Goal: Find specific page/section: Find specific page/section

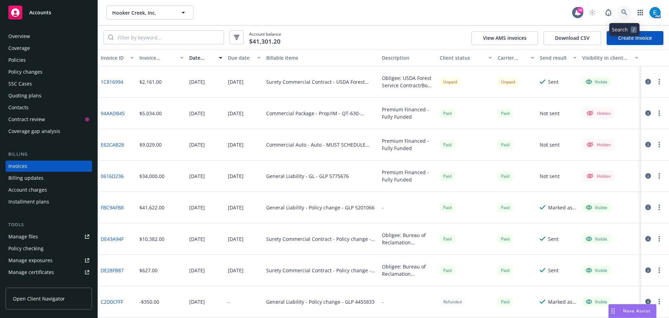
click at [625, 14] on icon at bounding box center [625, 12] width 6 height 6
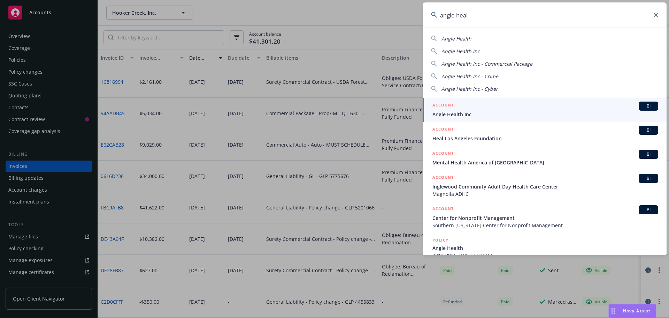
type input "angle heal"
click at [462, 113] on span "Angle Health Inc" at bounding box center [546, 114] width 226 height 7
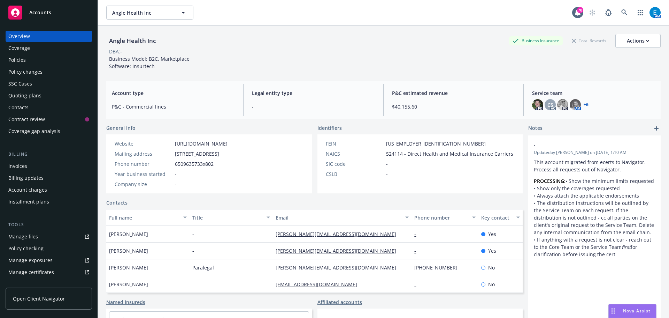
click at [18, 58] on div "Policies" at bounding box center [16, 59] width 17 height 11
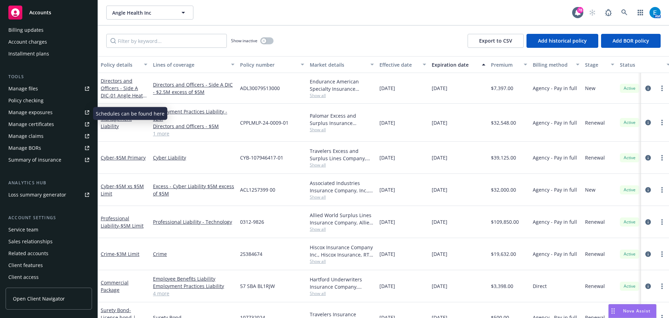
scroll to position [149, 0]
click at [20, 229] on div "Service team" at bounding box center [23, 228] width 30 height 11
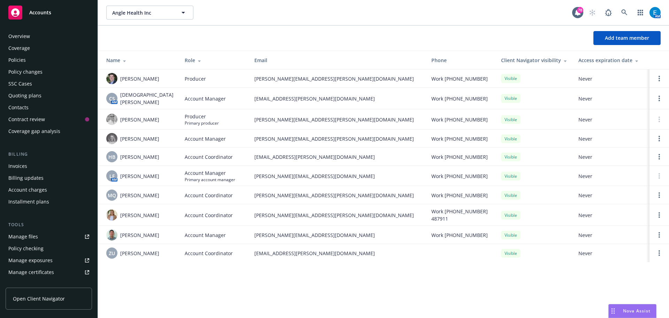
click at [22, 35] on div "Overview" at bounding box center [19, 36] width 22 height 11
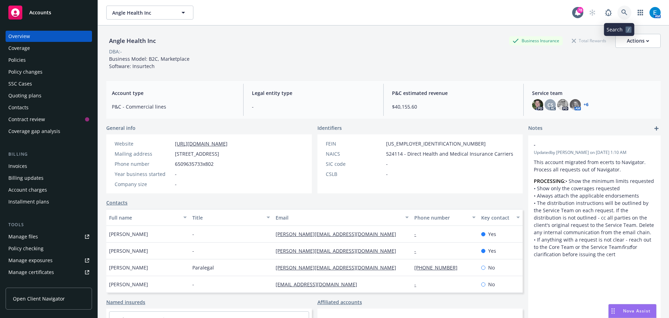
click at [619, 8] on link at bounding box center [625, 13] width 14 height 14
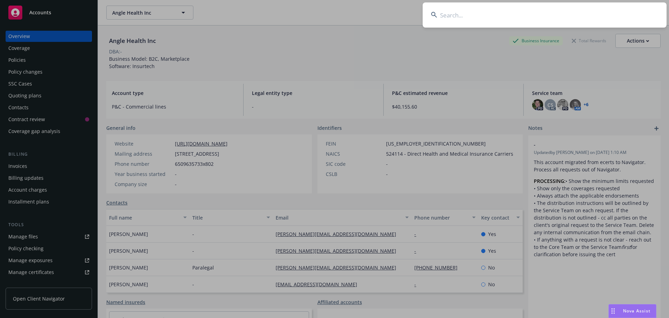
click at [602, 13] on input at bounding box center [545, 14] width 244 height 25
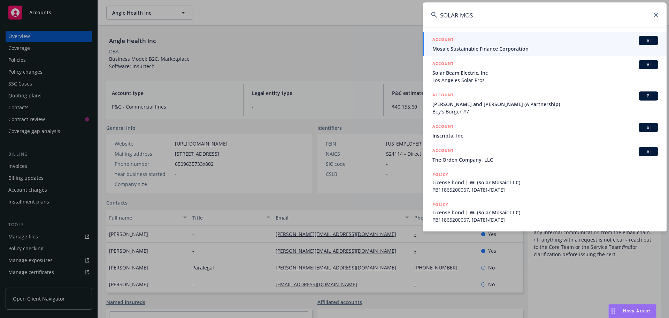
type input "SOLAR MOS"
click at [468, 46] on span "Mosaic Sustainable Finance Corporation" at bounding box center [546, 48] width 226 height 7
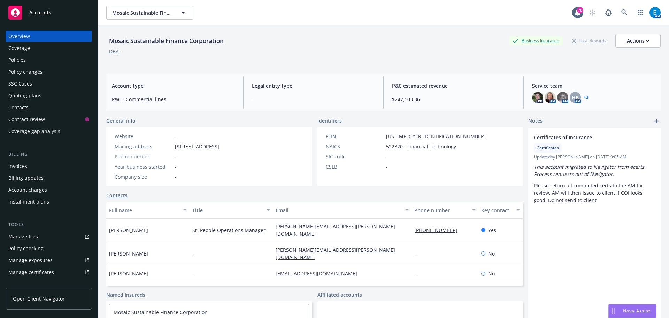
click at [22, 167] on div "Invoices" at bounding box center [17, 165] width 19 height 11
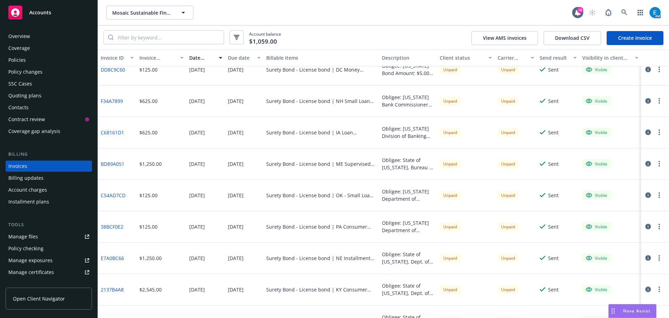
scroll to position [244, 0]
